Goal: Find contact information: Find contact information

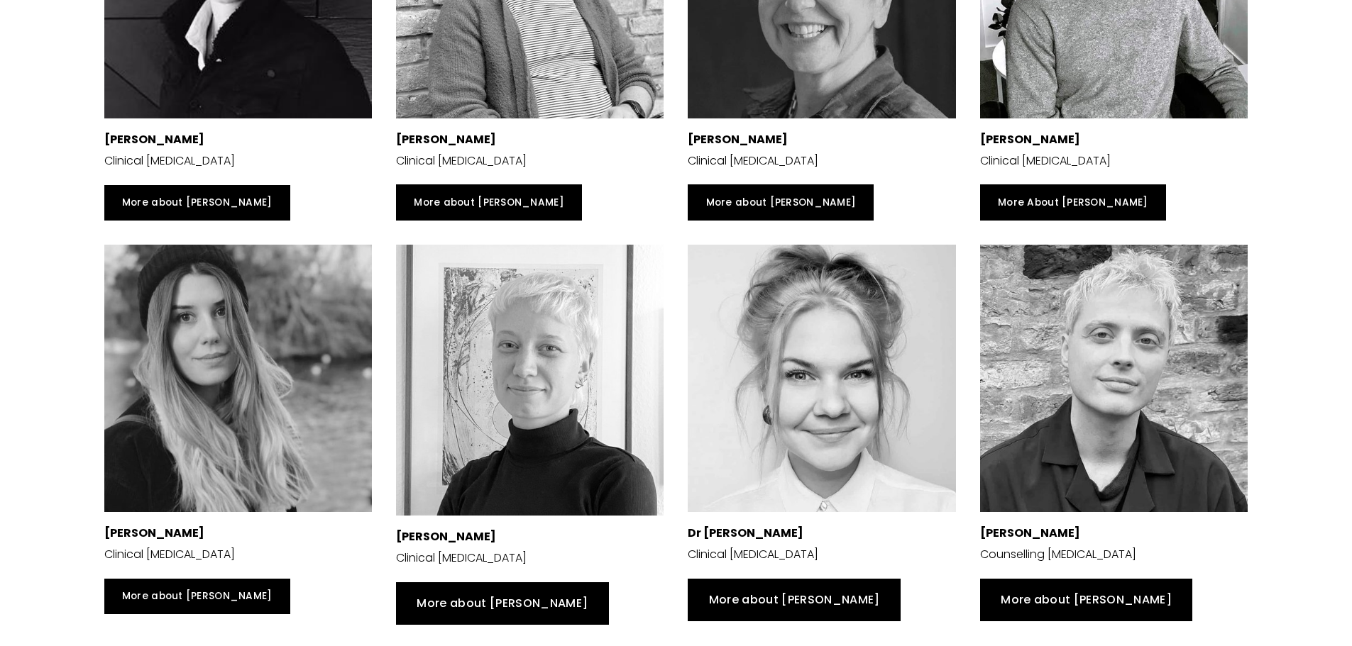
scroll to position [355, 0]
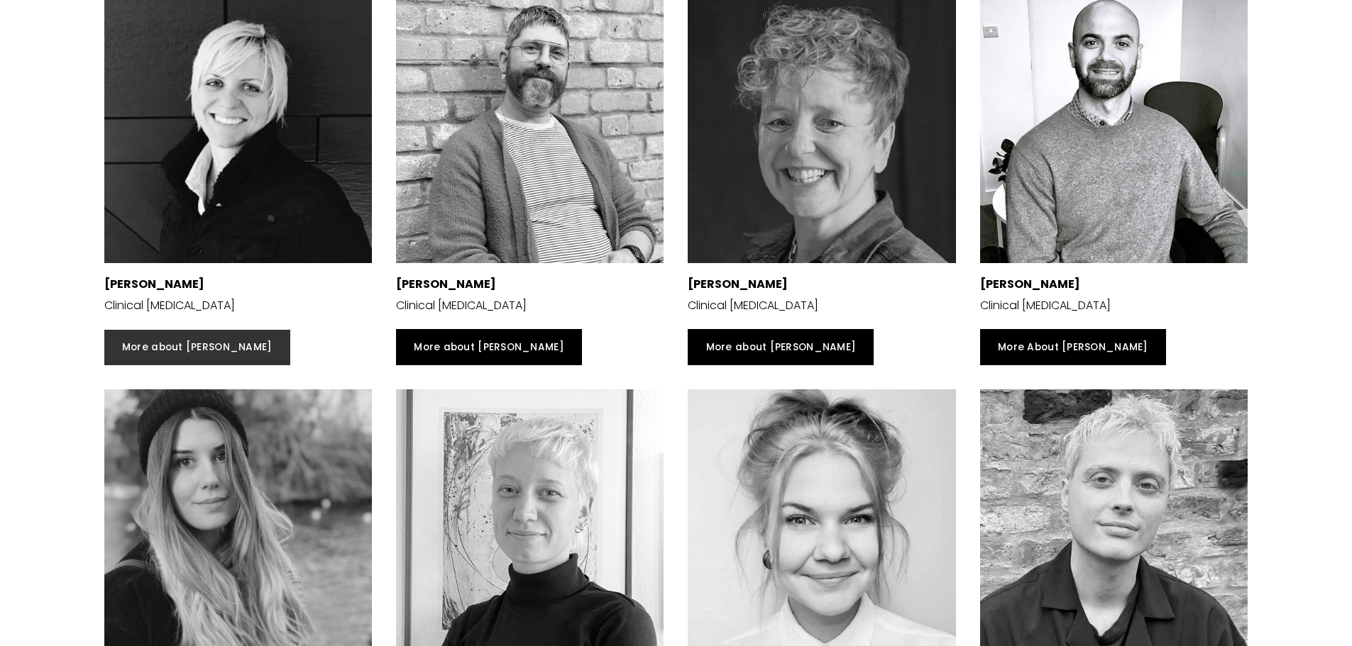
click at [207, 365] on link "More about [PERSON_NAME]" at bounding box center [197, 347] width 186 height 35
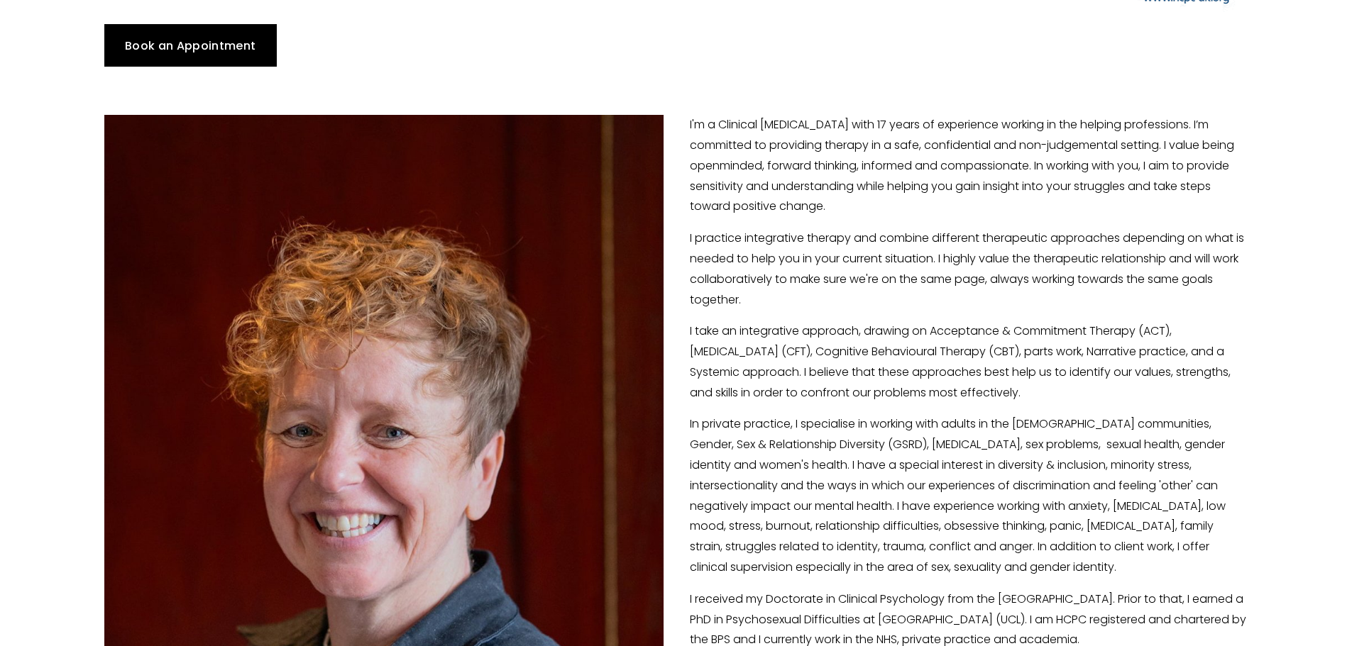
scroll to position [284, 0]
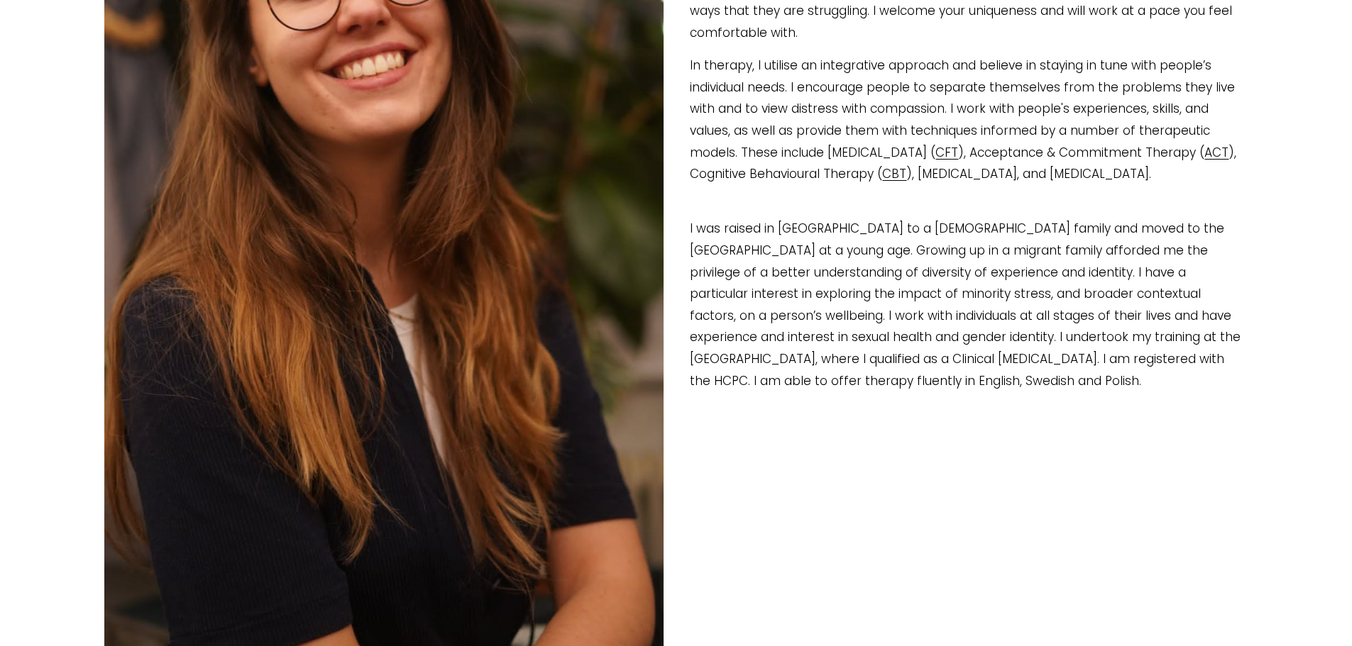
scroll to position [497, 0]
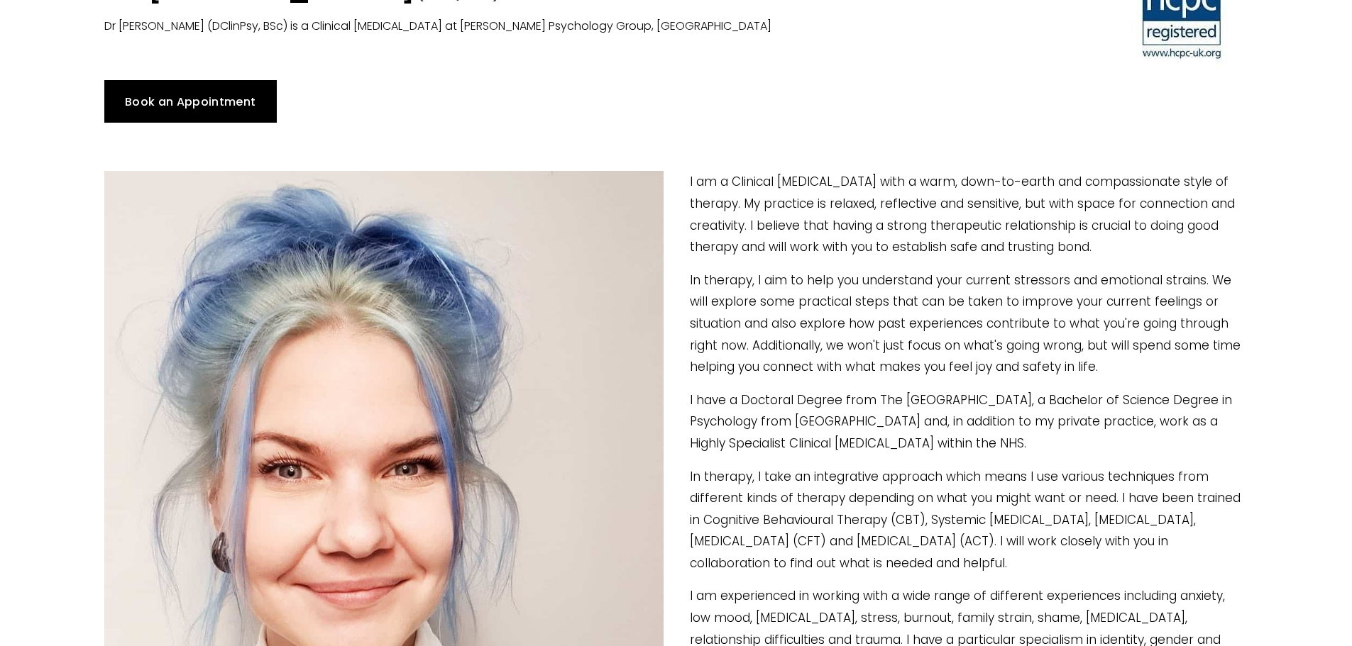
scroll to position [142, 0]
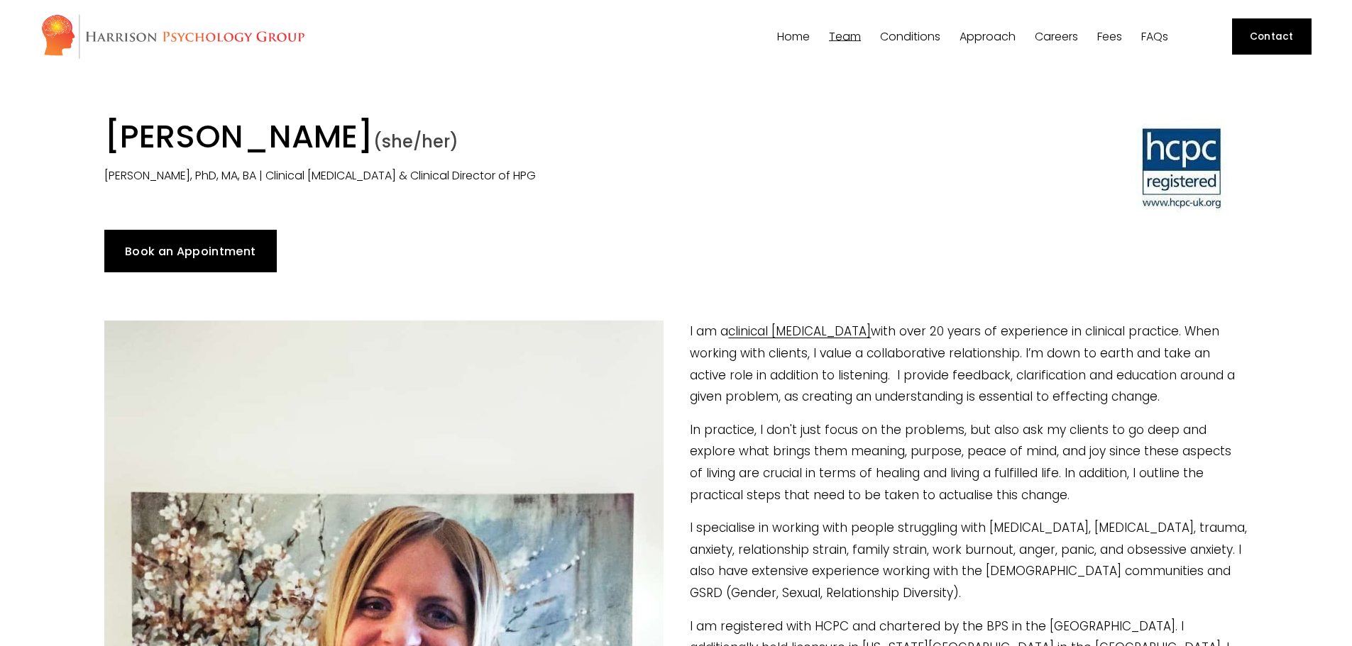
click at [251, 265] on link "Book an Appointment" at bounding box center [190, 251] width 172 height 43
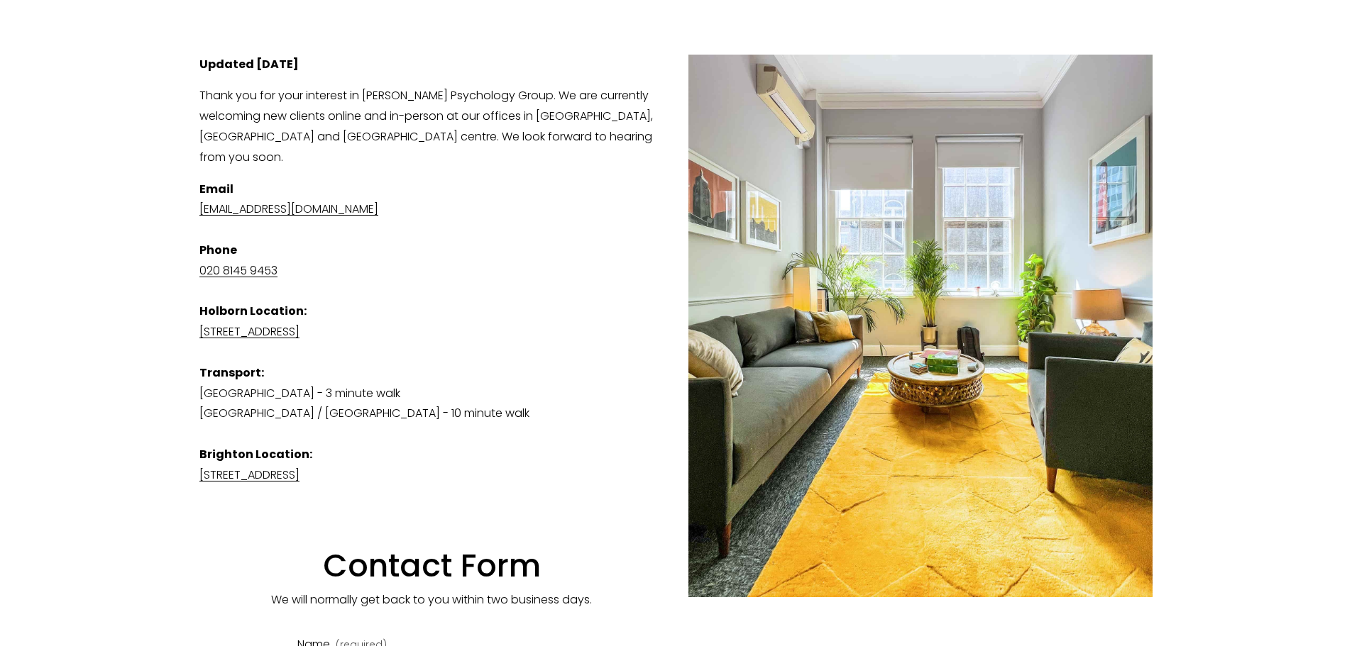
scroll to position [284, 0]
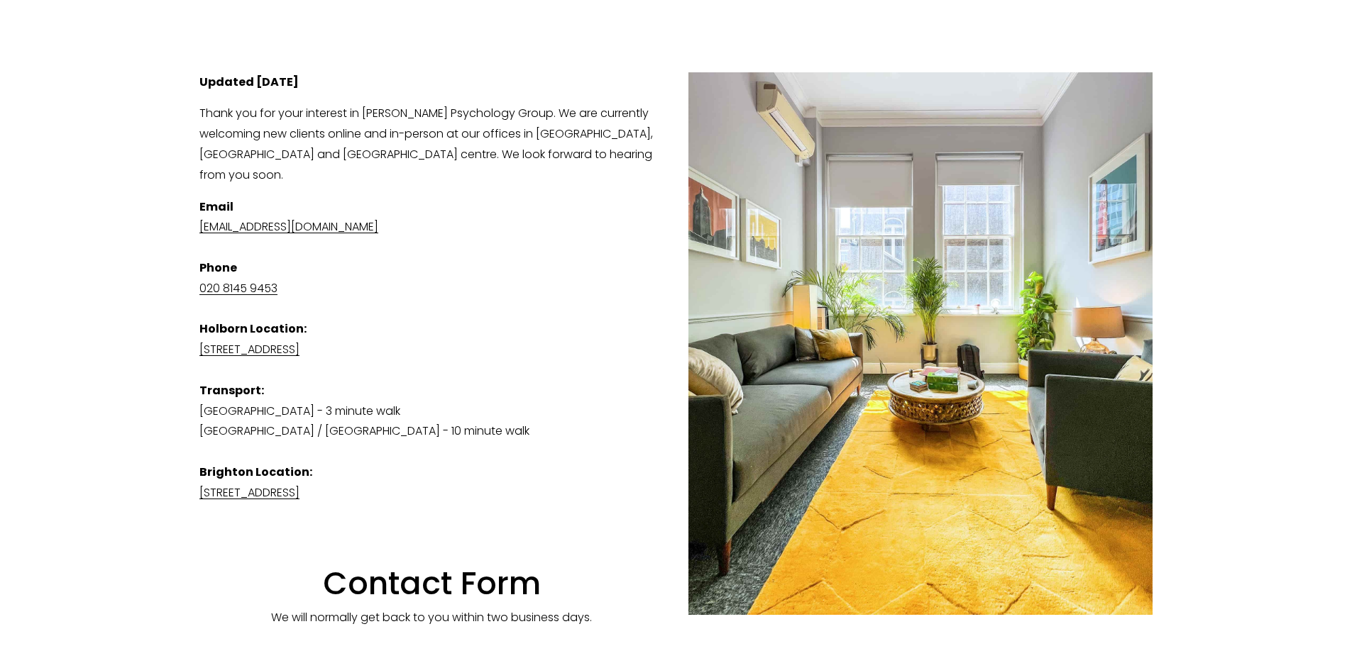
drag, startPoint x: 463, startPoint y: 240, endPoint x: 192, endPoint y: 237, distance: 271.0
click at [192, 237] on div "Updated [DATE] Thank you for your interest in [PERSON_NAME] Psychology Group. W…" at bounding box center [675, 350] width 977 height 581
copy link "[EMAIL_ADDRESS][DOMAIN_NAME]"
